Goal: Transaction & Acquisition: Purchase product/service

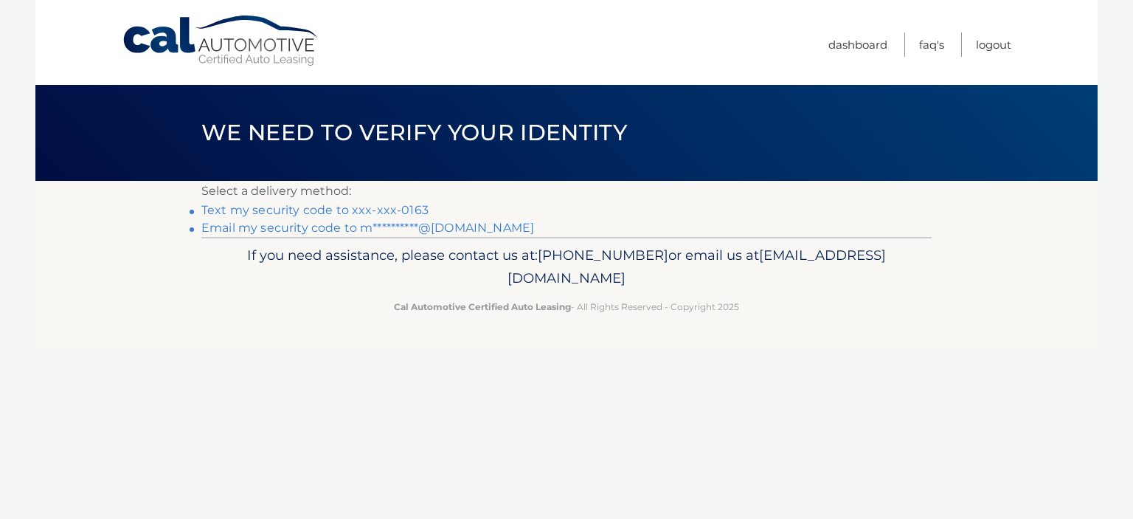
click at [239, 209] on link "Text my security code to xxx-xxx-0163" at bounding box center [314, 210] width 227 height 14
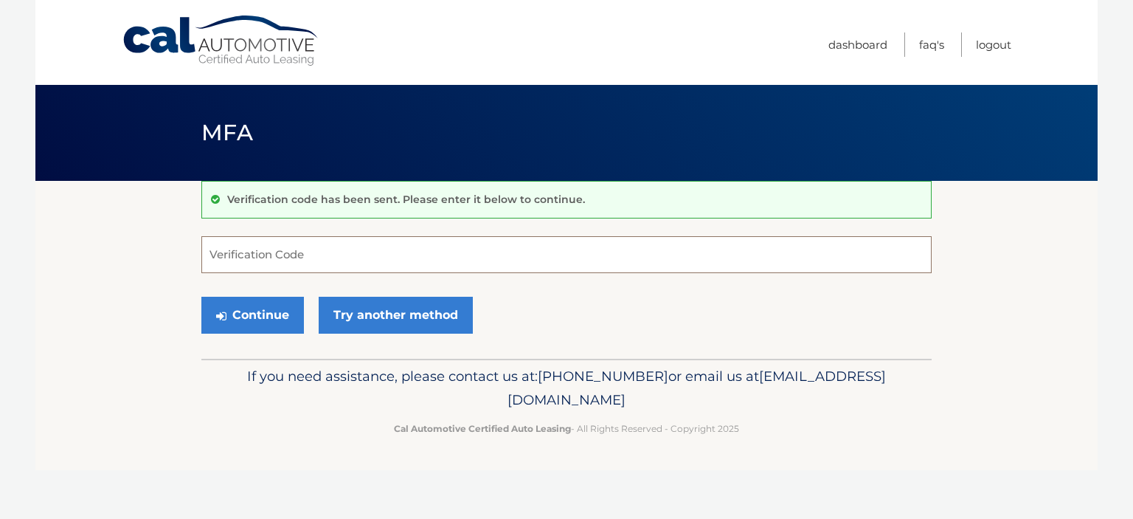
click at [320, 255] on input "Verification Code" at bounding box center [566, 254] width 731 height 37
type input "831908"
click at [272, 316] on button "Continue" at bounding box center [252, 315] width 103 height 37
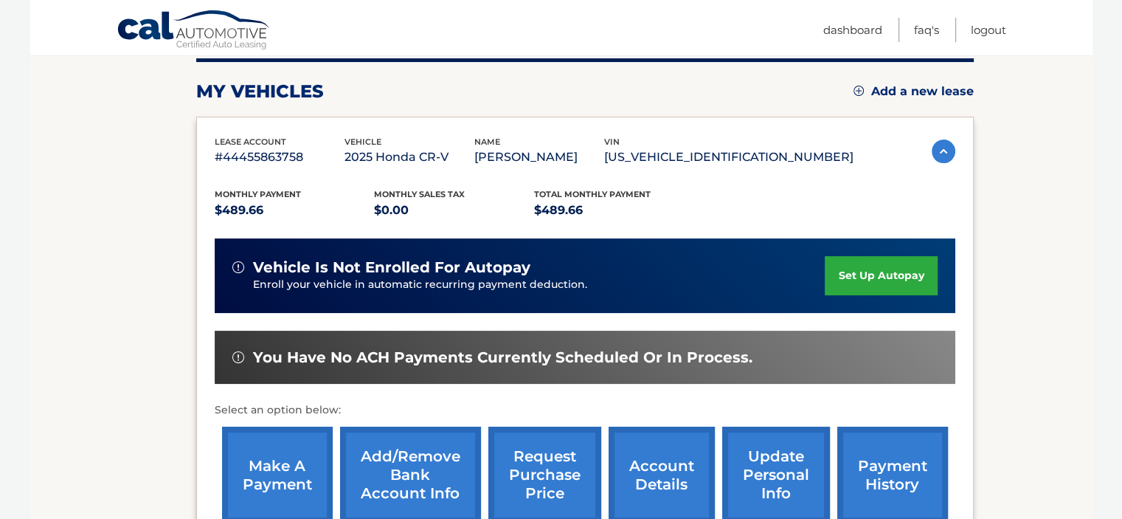
scroll to position [221, 0]
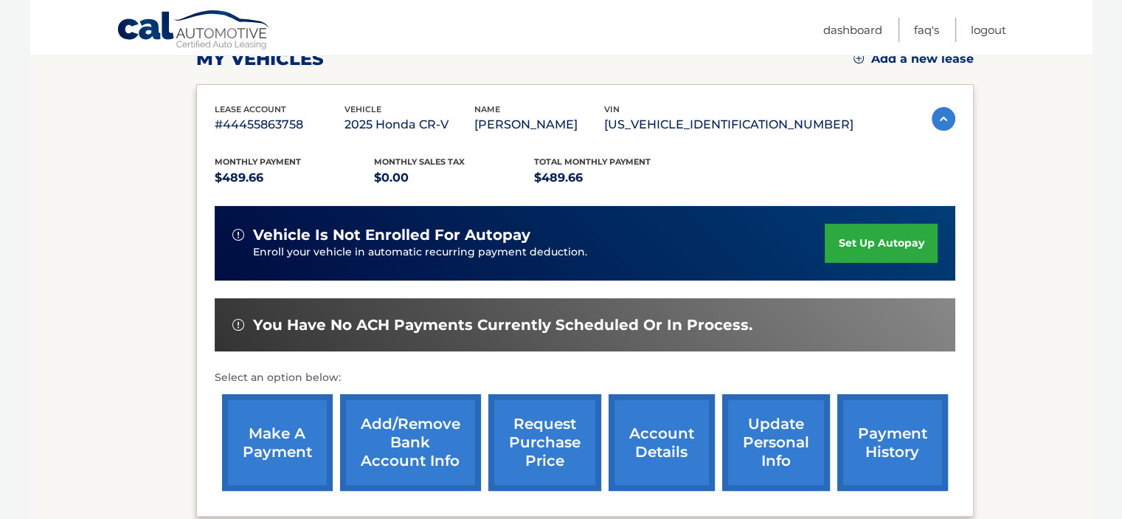
click at [286, 444] on link "make a payment" at bounding box center [277, 442] width 111 height 97
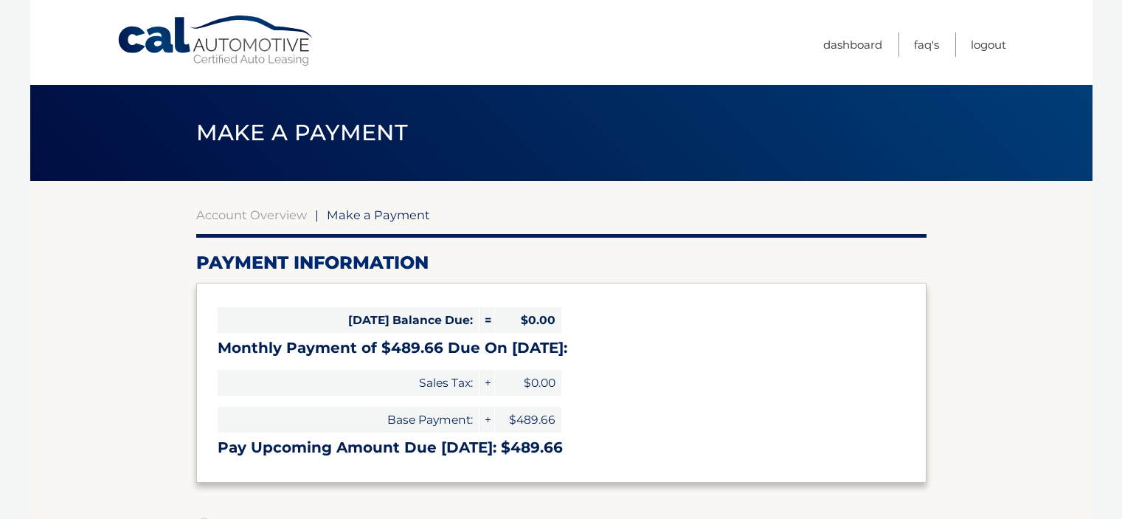
select select "MjQ4Njg2ODMtMjFkOS00ZTE5LWI5NTctNGJiYzllNzBjNGVh"
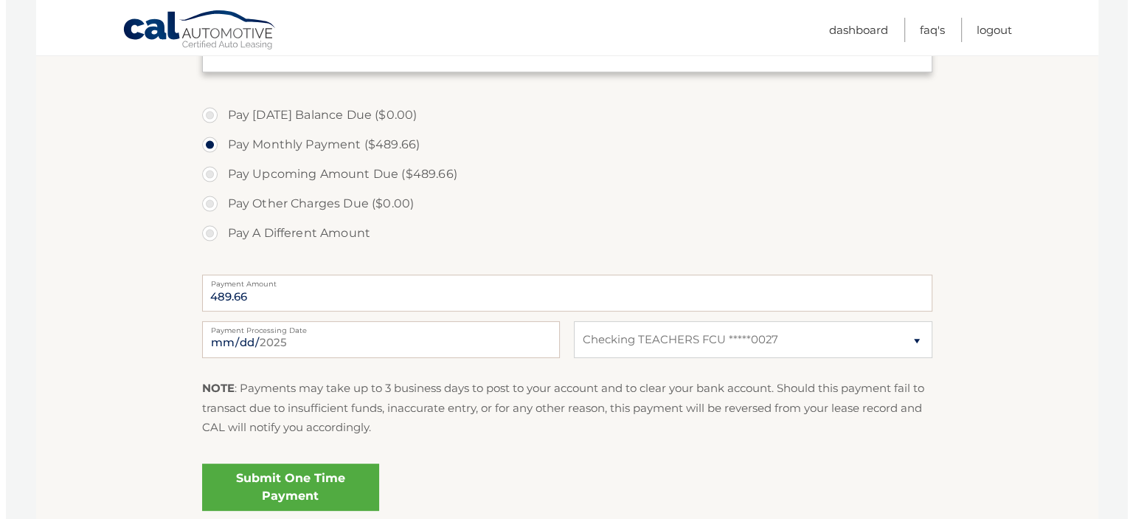
scroll to position [443, 0]
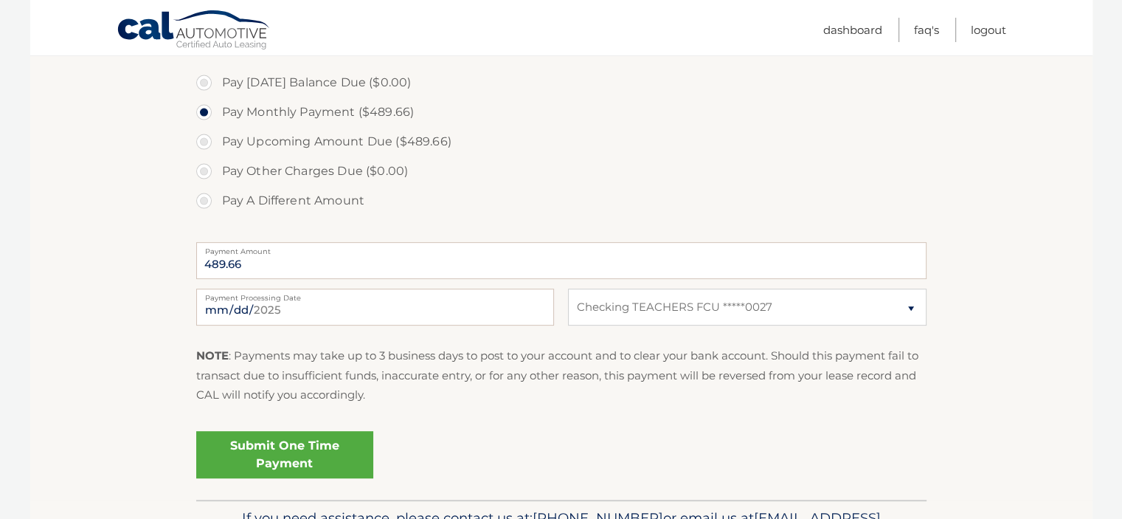
click at [316, 451] on link "Submit One Time Payment" at bounding box center [284, 454] width 177 height 47
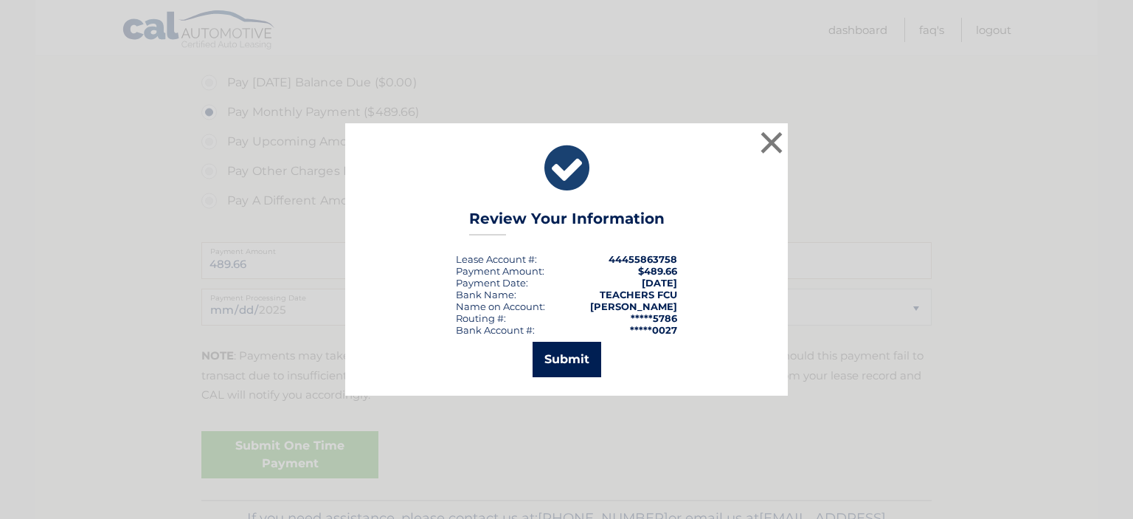
click at [570, 360] on button "Submit" at bounding box center [567, 359] width 69 height 35
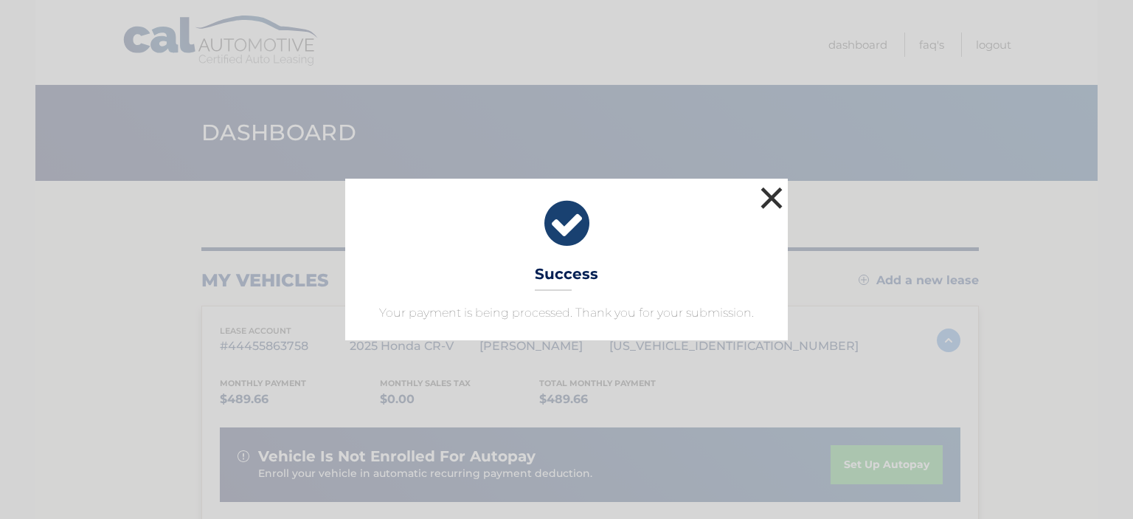
click at [768, 196] on button "×" at bounding box center [772, 198] width 30 height 30
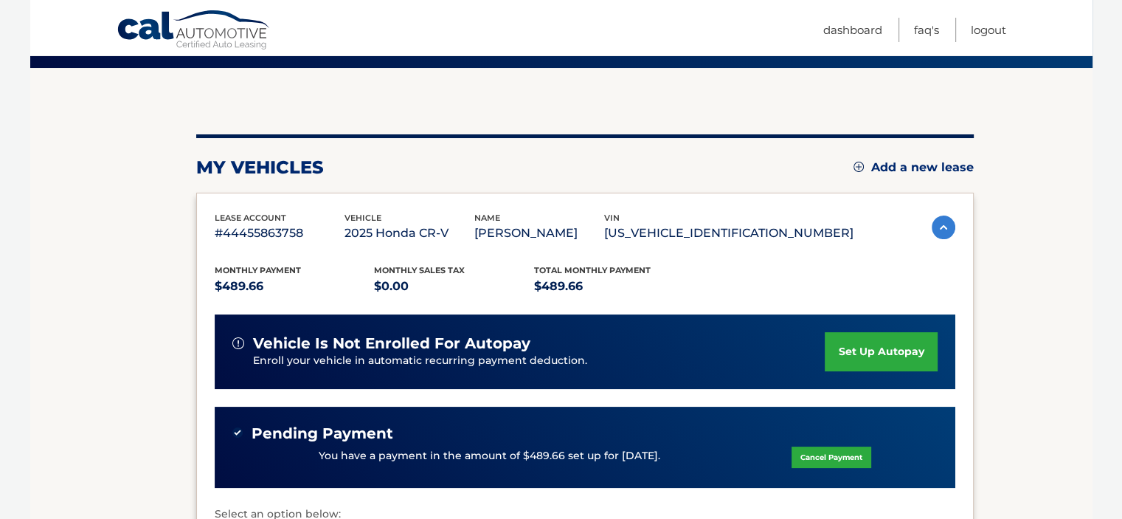
scroll to position [148, 0]
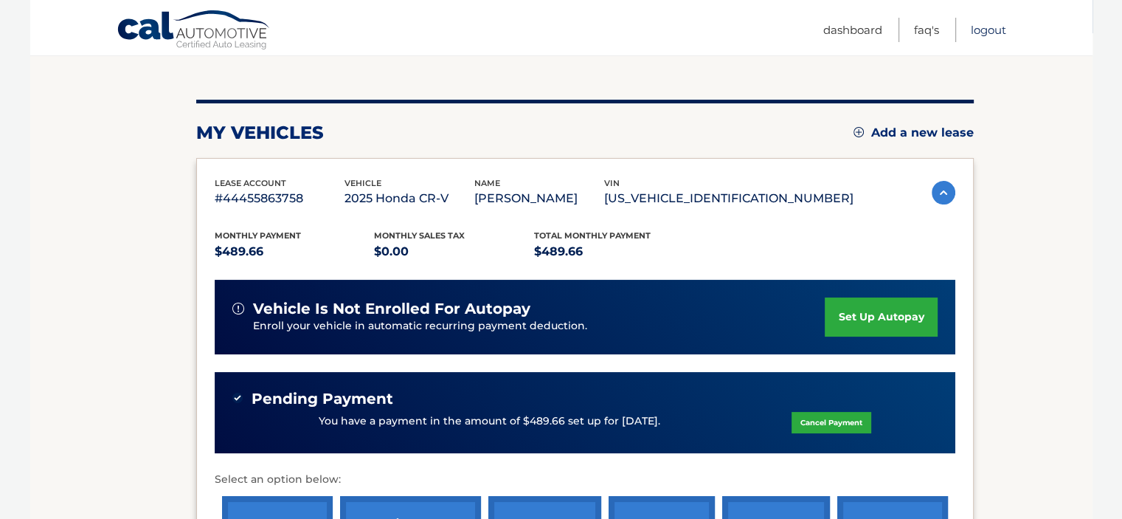
click at [992, 29] on link "Logout" at bounding box center [988, 30] width 35 height 24
